Goal: Task Accomplishment & Management: Use online tool/utility

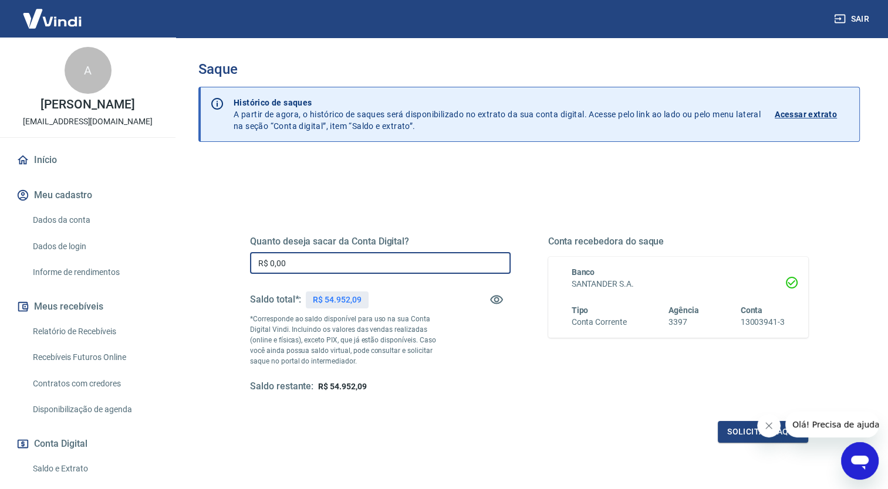
drag, startPoint x: 338, startPoint y: 267, endPoint x: 160, endPoint y: 264, distance: 178.4
click at [160, 264] on div "Sair A [PERSON_NAME] [EMAIL_ADDRESS][DOMAIN_NAME] Início Meu cadastro Dados da …" at bounding box center [444, 244] width 888 height 489
type input "R$ 54.000,00"
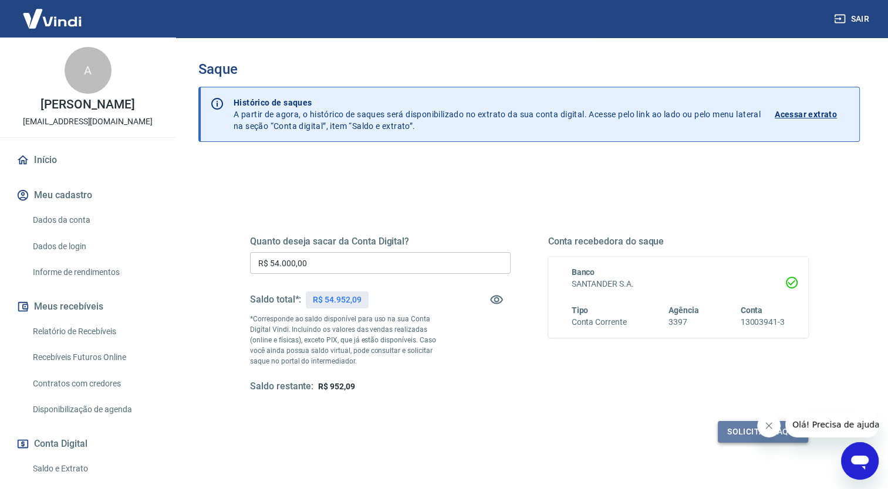
click at [728, 428] on button "Solicitar saque" at bounding box center [763, 432] width 90 height 22
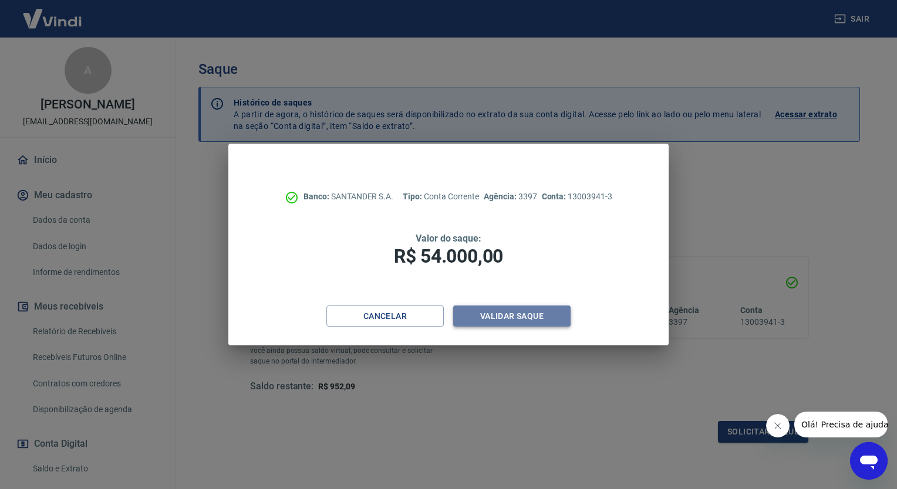
click at [525, 319] on button "Validar saque" at bounding box center [511, 317] width 117 height 22
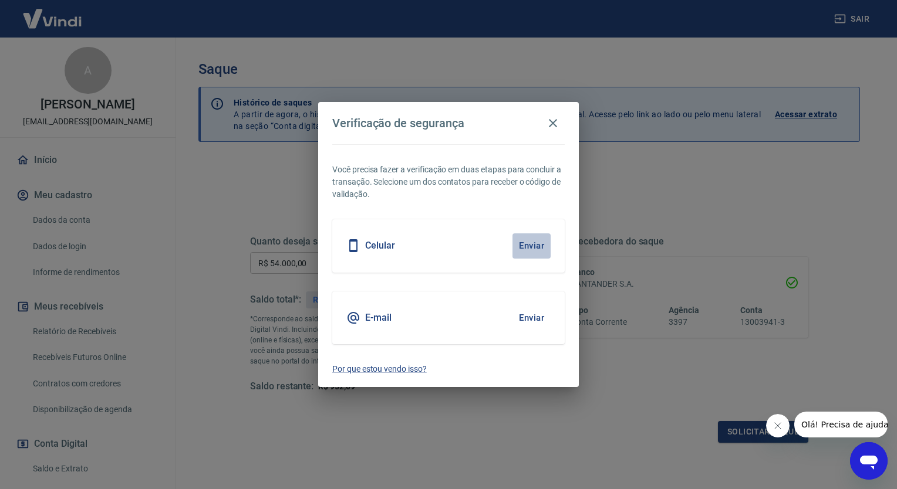
click at [526, 244] on button "Enviar" at bounding box center [531, 246] width 38 height 25
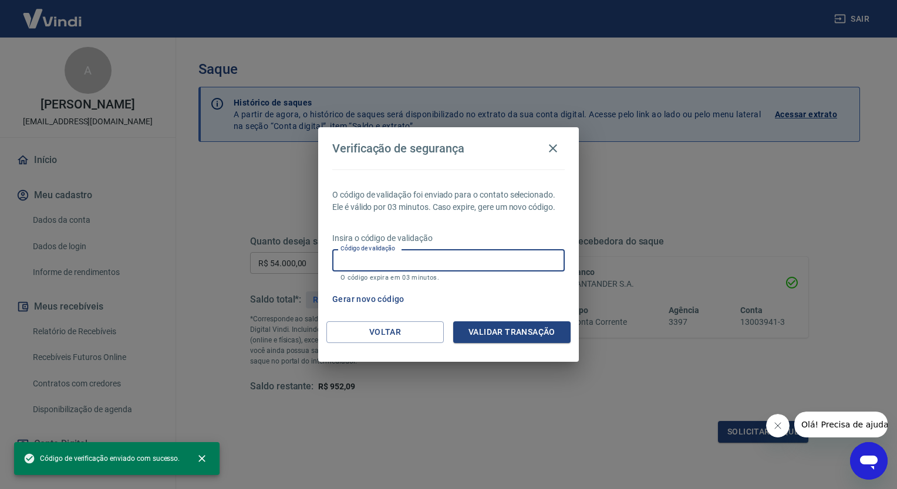
click at [512, 255] on input "Código de validação" at bounding box center [448, 260] width 232 height 22
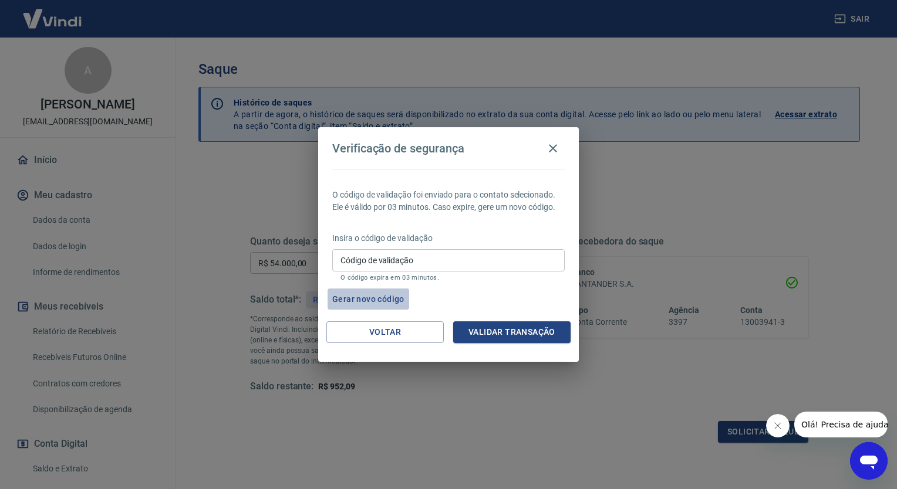
click at [383, 304] on button "Gerar novo código" at bounding box center [368, 300] width 82 height 22
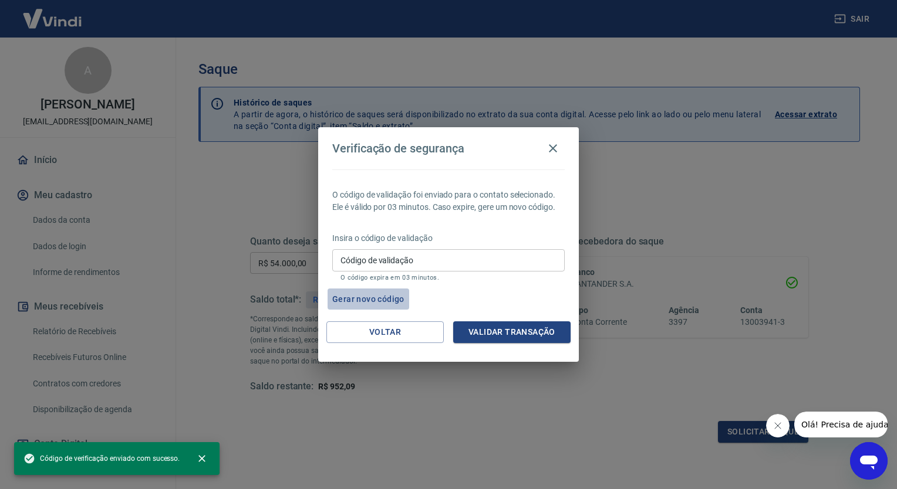
click at [383, 304] on button "Gerar novo código" at bounding box center [368, 300] width 82 height 22
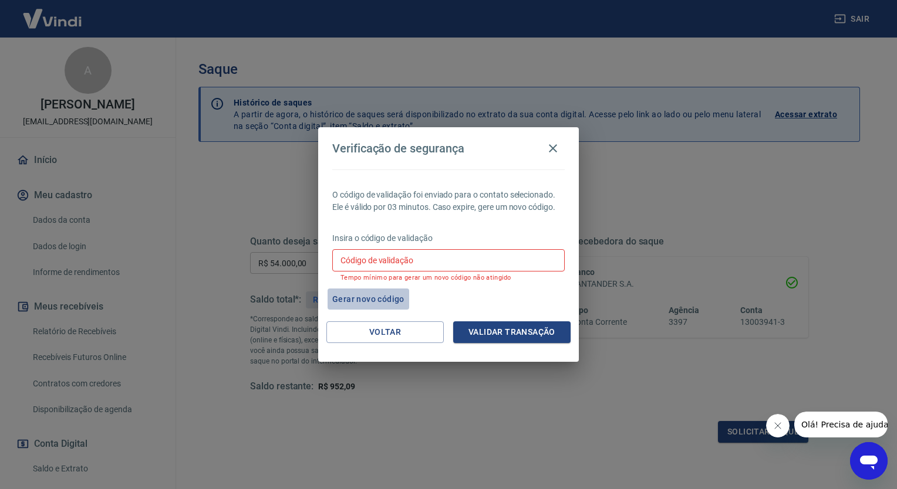
click at [383, 304] on button "Gerar novo código" at bounding box center [368, 300] width 82 height 22
click at [556, 149] on icon "button" at bounding box center [553, 148] width 14 height 14
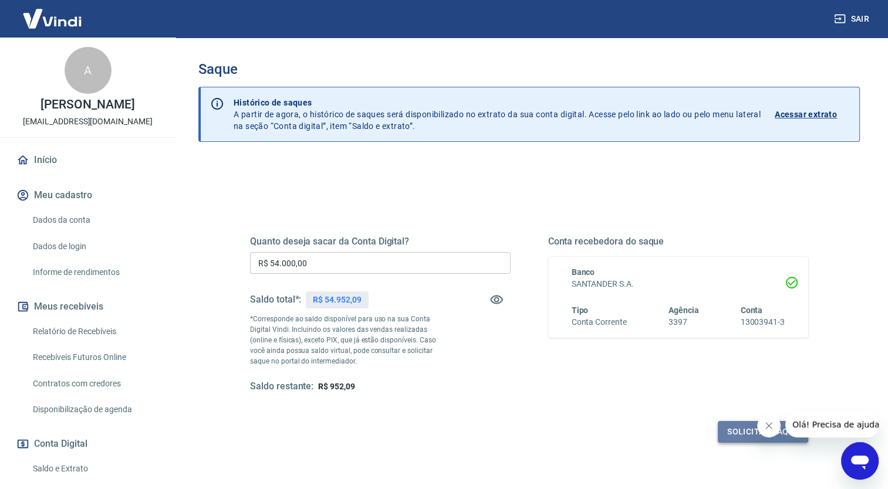
click at [737, 428] on button "Solicitar saque" at bounding box center [763, 432] width 90 height 22
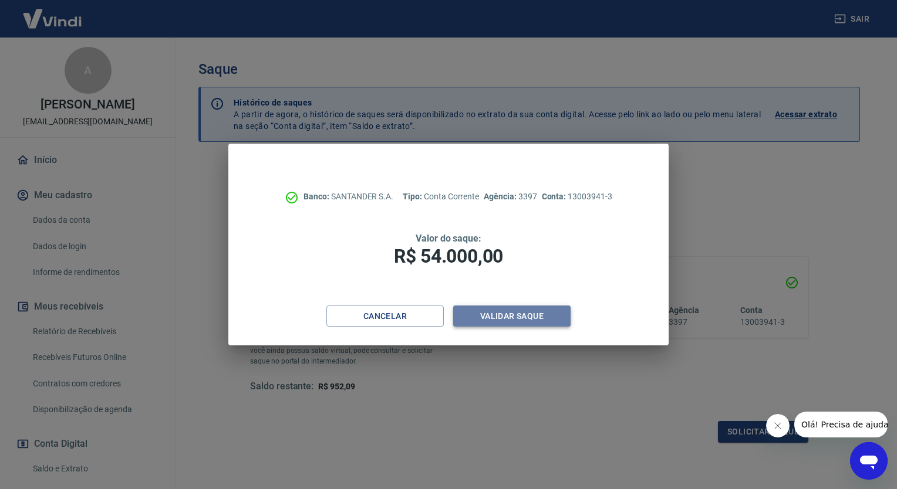
click at [531, 318] on button "Validar saque" at bounding box center [511, 317] width 117 height 22
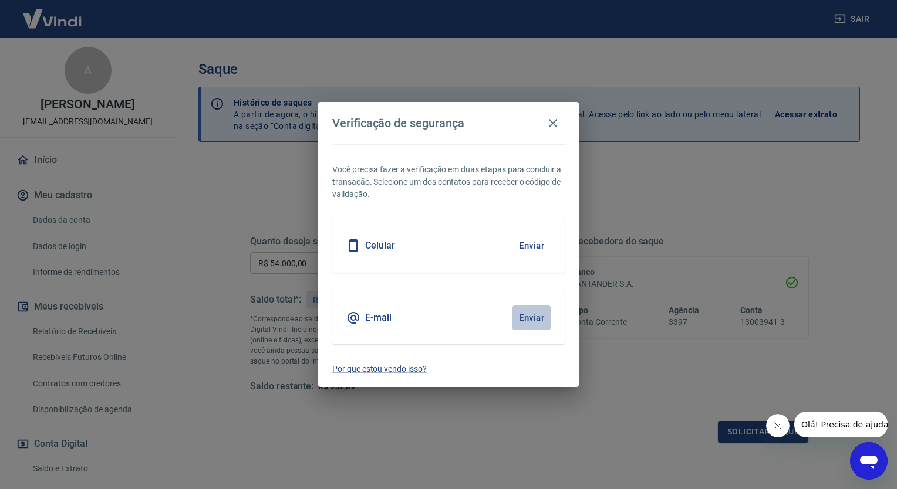
click at [531, 318] on button "Enviar" at bounding box center [531, 318] width 38 height 25
click at [535, 316] on button "Enviar" at bounding box center [531, 318] width 38 height 25
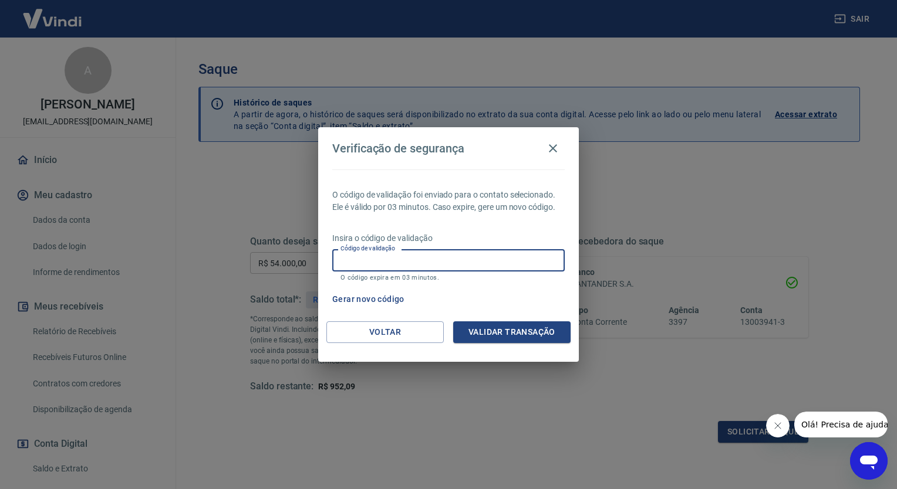
click at [421, 250] on input "Código de validação" at bounding box center [448, 260] width 232 height 22
paste input "799540"
type input "799540"
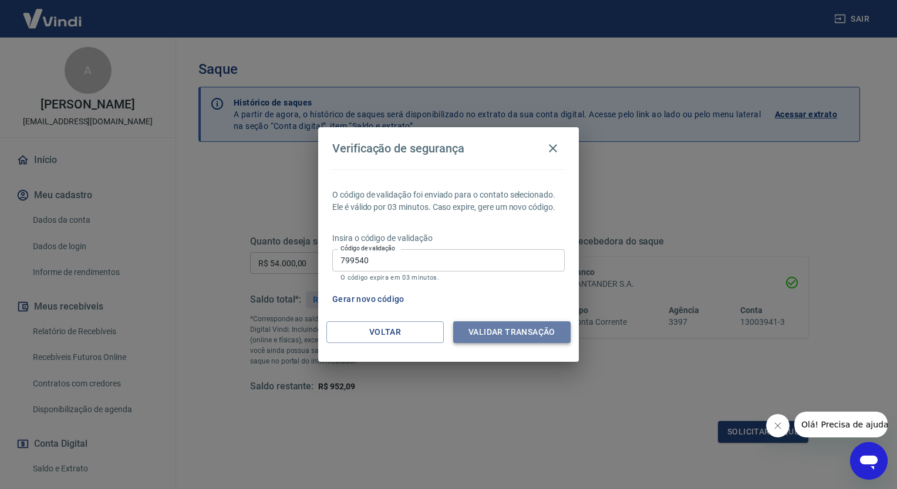
click at [499, 336] on button "Validar transação" at bounding box center [511, 333] width 117 height 22
